Goal: Information Seeking & Learning: Learn about a topic

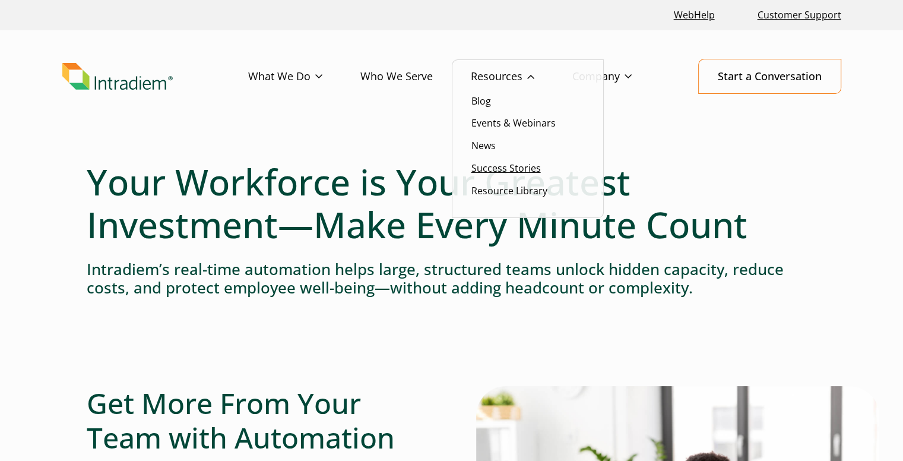
click at [507, 167] on link "Success Stories" at bounding box center [505, 167] width 69 height 13
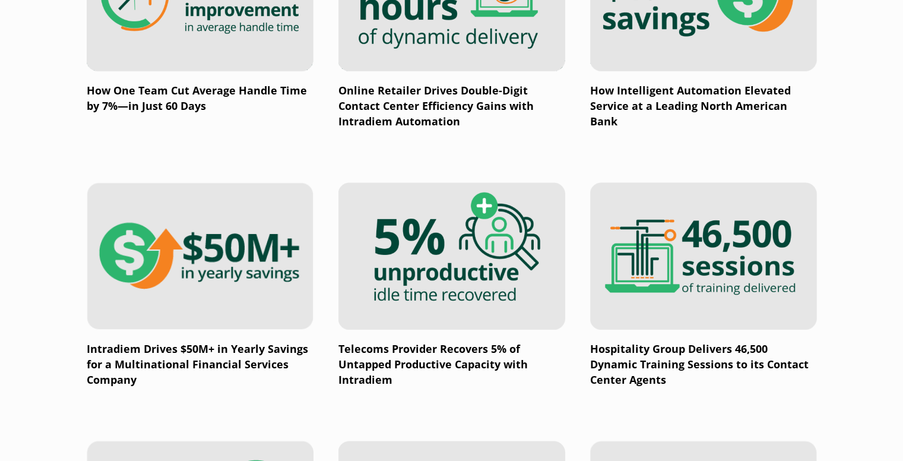
scroll to position [990, 0]
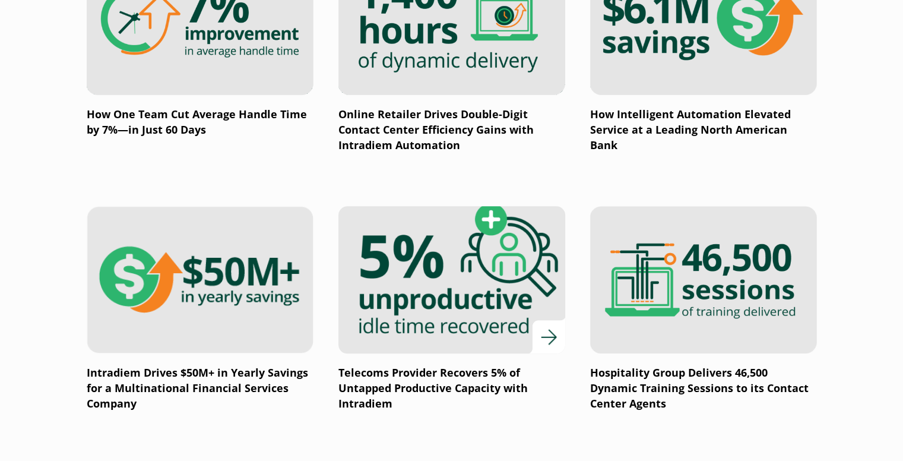
click at [443, 332] on img at bounding box center [451, 279] width 272 height 177
